Goal: Navigation & Orientation: Find specific page/section

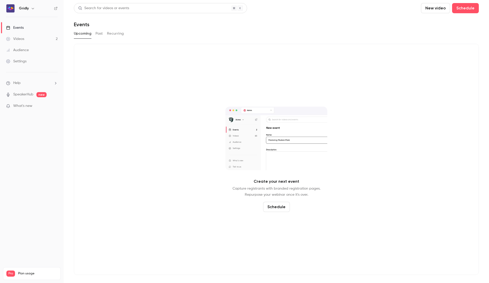
click at [38, 39] on link "Videos 2" at bounding box center [32, 38] width 64 height 11
